Goal: Browse casually

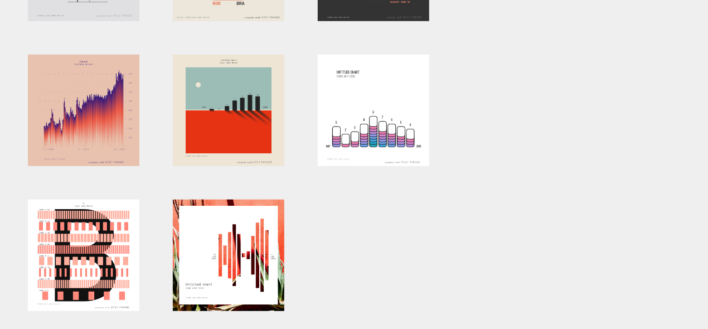
scroll to position [390, 0]
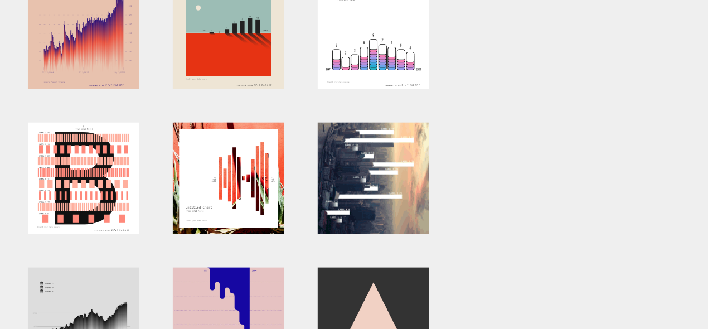
click at [380, 197] on div at bounding box center [373, 178] width 111 height 111
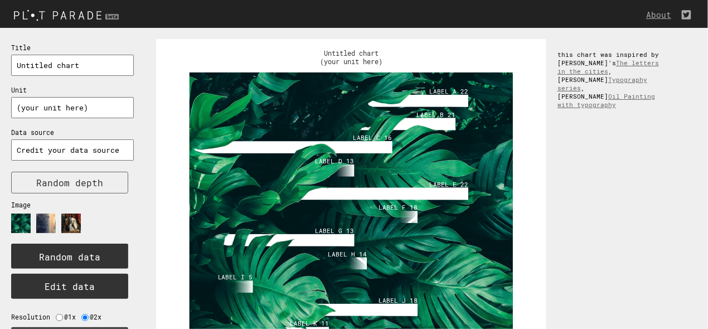
click at [38, 221] on image at bounding box center [46, 224] width 20 height 20
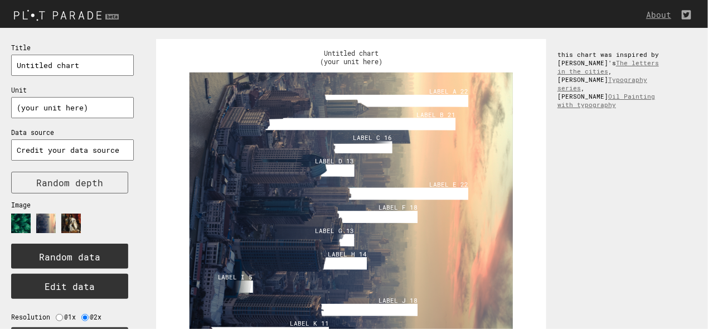
click at [71, 224] on image at bounding box center [71, 224] width 20 height 20
